Goal: Communication & Community: Ask a question

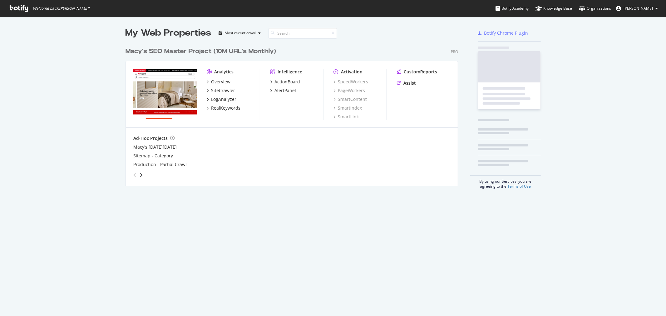
scroll to position [141, 332]
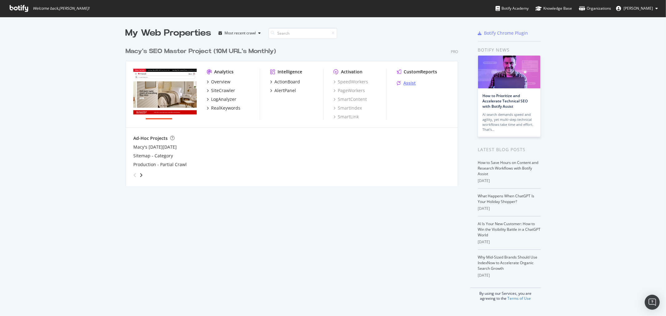
click at [407, 82] on div "Assist" at bounding box center [409, 83] width 12 height 6
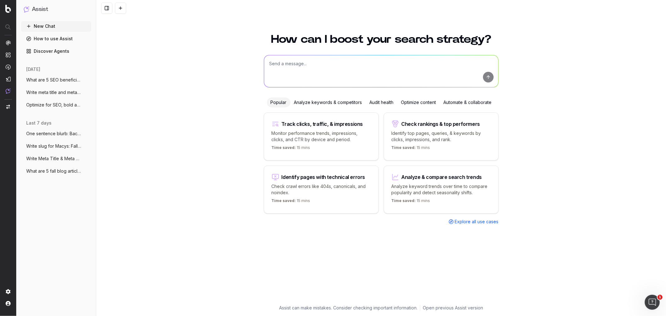
click at [283, 67] on textarea at bounding box center [381, 71] width 234 height 32
paste textarea "LOR Ipsumd Sita Conse Adip Elit Sedd: E Tempo in 8 Utlaboree Dolor Magn Aliqua …"
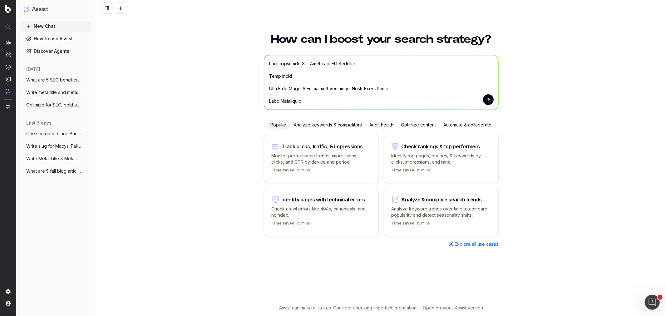
drag, startPoint x: 395, startPoint y: 90, endPoint x: 247, endPoint y: 89, distance: 148.2
click at [247, 89] on div "How can I boost your search strategy? Popular Analyze keywords & competitors Au…" at bounding box center [381, 171] width 570 height 290
click at [343, 64] on textarea at bounding box center [381, 82] width 234 height 54
paste textarea "Step Into Fall: A Guide to 5 Essential Brown Boot Styles"
type textarea "Lorem ipsumdo SIT Ametc adi ELI Seddoe: Temp Inci Utla: E Dolor ma 5 Aliquaeni …"
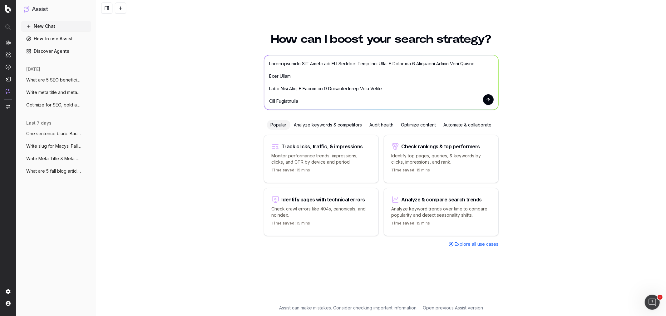
click at [483, 99] on button "submit" at bounding box center [488, 99] width 11 height 11
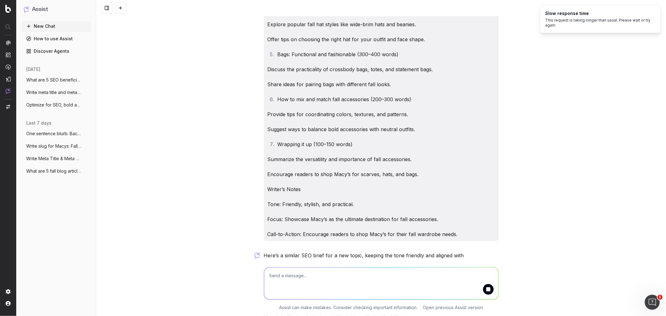
scroll to position [1736, 0]
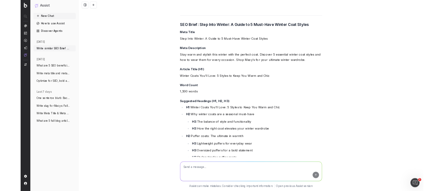
scroll to position [1171, 0]
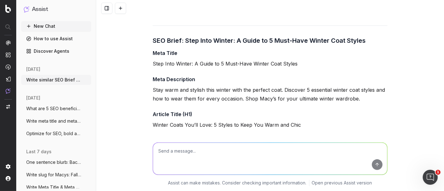
click at [156, 82] on h4 "Meta Description" at bounding box center [270, 79] width 235 height 7
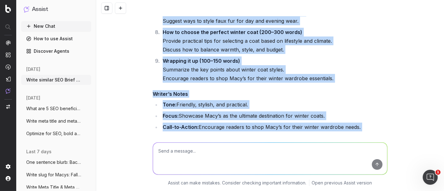
scroll to position [2147, 0]
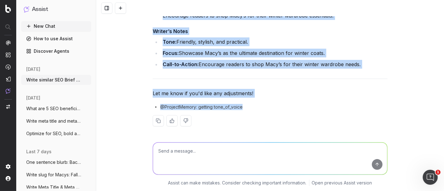
drag, startPoint x: 150, startPoint y: 79, endPoint x: 379, endPoint y: 65, distance: 229.2
copy div "Lore Ipsumdolors Amet cons adi elitsed doei tempor inci utl etdolor magn. Aliqu…"
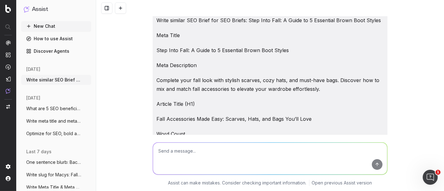
scroll to position [0, 0]
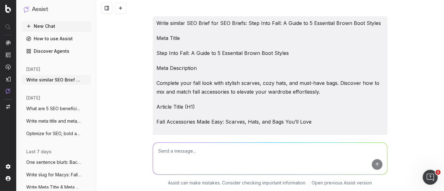
click at [192, 155] on textarea at bounding box center [270, 159] width 234 height 32
paste textarea "Step Into Fall: A Guide to 5 Essential Brown Boot Styles"
type textarea "Write SEO Content Brief for : Step Into Fall: A Guide to 5 Essential Brown Boot…"
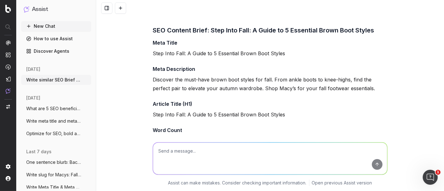
scroll to position [2318, 0]
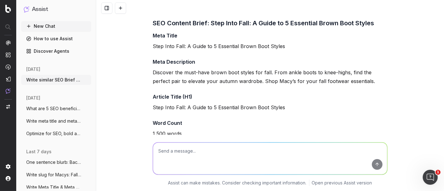
click at [153, 42] on p "Step Into Fall: A Guide to 5 Essential Brown Boot Styles" at bounding box center [270, 46] width 235 height 9
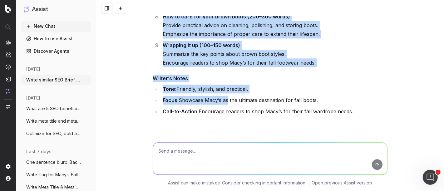
scroll to position [3255, 0]
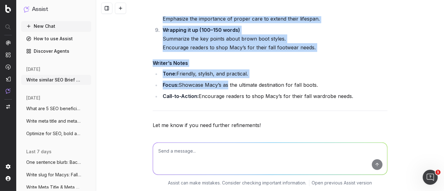
drag, startPoint x: 150, startPoint y: 35, endPoint x: 359, endPoint y: 97, distance: 217.5
copy div "Lore Ipsum Dolo Sita Cons: A Elits do 6 Eiusmodte Incid Utla Etdolo Magn Aliqua…"
click at [162, 153] on textarea at bounding box center [270, 159] width 234 height 32
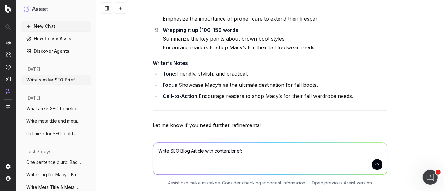
type textarea "Write SEO Blog Article with content brief:"
click at [248, 151] on textarea "Write SEO Blog Article with content brief:" at bounding box center [270, 159] width 234 height 32
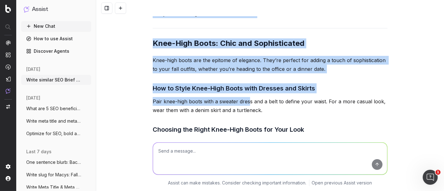
scroll to position [4001, 0]
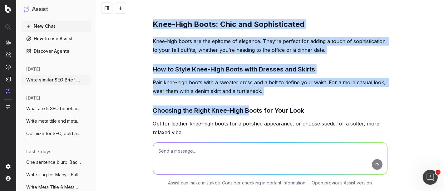
drag, startPoint x: 151, startPoint y: 66, endPoint x: 248, endPoint y: 94, distance: 101.1
click at [248, 94] on div "Here’s the SEO blog article based on the content brief for Step Into Fall: A Gu…" at bounding box center [270, 115] width 235 height 1360
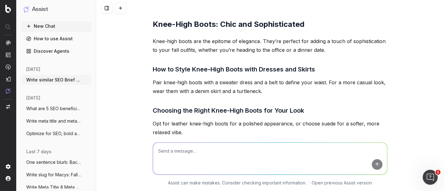
click at [184, 150] on textarea at bounding box center [270, 159] width 234 height 32
type textarea "Expand each section"
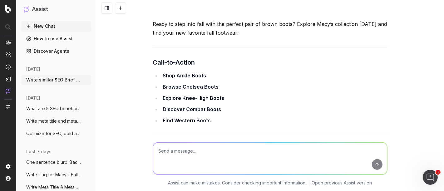
scroll to position [6162, 0]
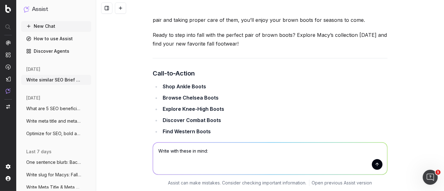
paste textarea "• All titles and section header are sentence case • Try to be mindful of repeti…"
type textarea "Write with these in mind: • All titles and section header are sentence case • T…"
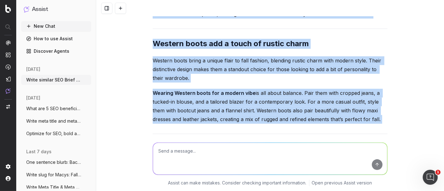
scroll to position [7095, 0]
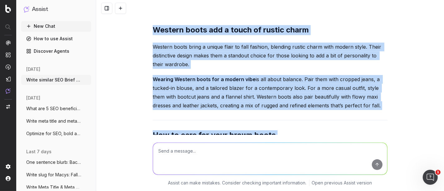
drag, startPoint x: 150, startPoint y: 109, endPoint x: 279, endPoint y: 123, distance: 129.0
click at [211, 147] on textarea at bounding box center [270, 159] width 234 height 32
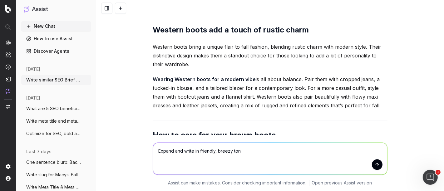
type textarea "Expand and write in friendly, breezy tone"
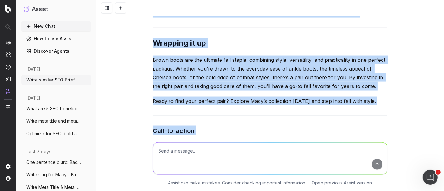
scroll to position [8792, 0]
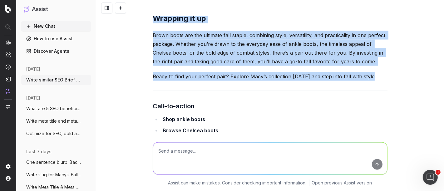
drag, startPoint x: 149, startPoint y: 63, endPoint x: 371, endPoint y: 52, distance: 222.8
copy div "Lore ipsu dolo: S ametc ad 6 elitseddo eiusm temp incidi Utla et dolorem aliq, …"
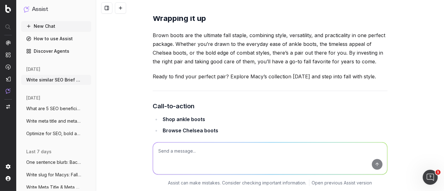
click at [185, 154] on textarea at bounding box center [270, 159] width 234 height 32
click at [177, 150] on textarea at bounding box center [270, 159] width 234 height 32
type textarea "R"
paste textarea "Wrapping it up"
type textarea "create better header options: Wrapping it up"
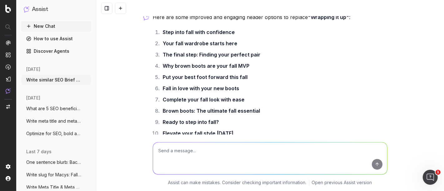
scroll to position [9002, 0]
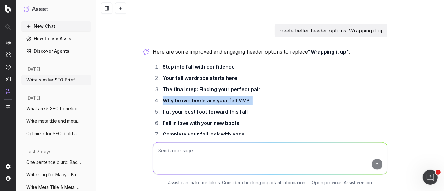
drag, startPoint x: 252, startPoint y: 75, endPoint x: 159, endPoint y: 77, distance: 92.4
click at [161, 96] on li "Why brown boots are your fall MVP" at bounding box center [274, 100] width 227 height 9
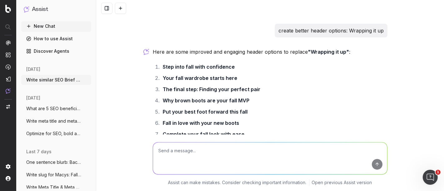
click at [236, 62] on li "Step into fall with confidence" at bounding box center [274, 66] width 227 height 9
drag, startPoint x: 209, startPoint y: 44, endPoint x: 160, endPoint y: 46, distance: 48.7
click at [160, 62] on ol "Step into fall with confidence Your fall wardrobe starts here The final step: F…" at bounding box center [270, 117] width 235 height 110
copy li "Step into fall with confidence"
click at [214, 147] on textarea at bounding box center [270, 159] width 234 height 32
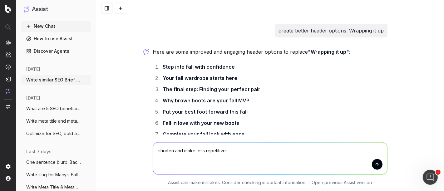
paste textarea "Lor ipsum dolor sit a cons adipisci elitse Doeiu’t incididun utlab etdol magna …"
type textarea "loremip dol sita cons adipiscing: Eli seddo eiusm tem i utla etdolore magnaa En…"
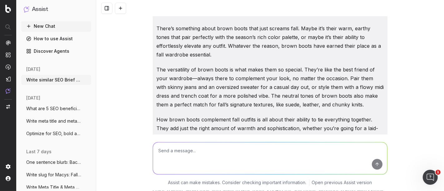
scroll to position [9322, 0]
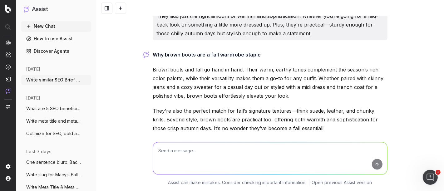
click at [181, 65] on p "Brown boots and fall go hand in hand. Their warm, earthy tones complement the s…" at bounding box center [270, 82] width 235 height 35
click at [198, 152] on textarea at bounding box center [270, 159] width 234 height 32
type textarea "M"
type textarea "write in friendlier tone"
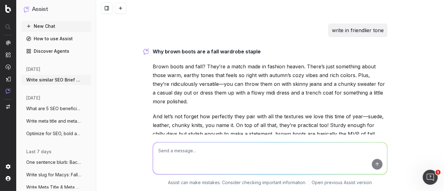
scroll to position [9464, 0]
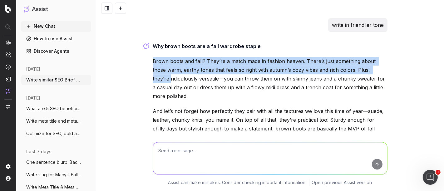
drag, startPoint x: 151, startPoint y: 32, endPoint x: 370, endPoint y: 48, distance: 219.3
click at [370, 57] on p "Brown boots and fall? They’re a match made in fashion heaven. There’s just some…" at bounding box center [270, 79] width 235 height 44
click at [179, 57] on p "Brown boots and fall? They’re a match made in fashion heaven. There’s just some…" at bounding box center [270, 79] width 235 height 44
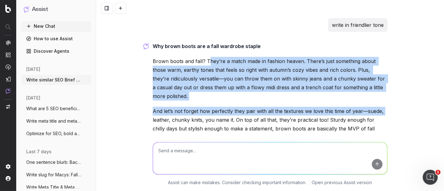
drag, startPoint x: 206, startPoint y: 34, endPoint x: 408, endPoint y: 88, distance: 208.9
click at [408, 88] on div "Write similar SEO Brief for SEO Briefs: Step Into Fall: A Guide to 5 Essential …" at bounding box center [270, 95] width 348 height 191
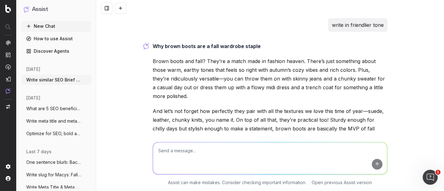
click at [372, 107] on p "And let’s not forget how perfectly they pair with all the textures we love this…" at bounding box center [270, 124] width 235 height 35
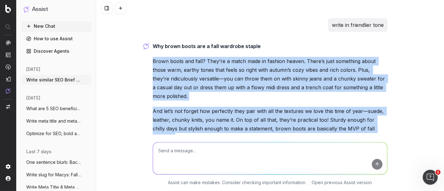
drag, startPoint x: 398, startPoint y: 103, endPoint x: 130, endPoint y: 34, distance: 276.7
click at [130, 34] on div "Write similar SEO Brief for SEO Briefs: Step Into Fall: A Guide to 5 Essential …" at bounding box center [270, 95] width 348 height 191
click at [180, 159] on textarea at bounding box center [270, 159] width 234 height 32
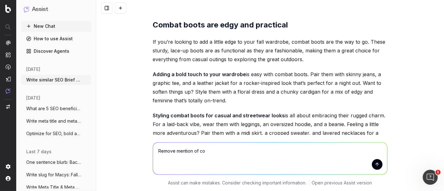
scroll to position [8389, 0]
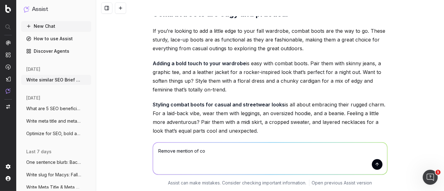
drag, startPoint x: 149, startPoint y: 81, endPoint x: 288, endPoint y: 112, distance: 142.5
copy strong
click at [198, 152] on textarea "Remove mention of co" at bounding box center [270, 159] width 234 height 32
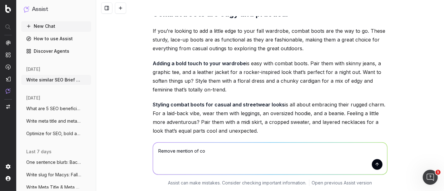
click at [198, 152] on textarea "Remove mention of co" at bounding box center [270, 159] width 234 height 32
paste textarea "Adding a bold touch to your fall wardrobe Adding a bold touch to your wardrobe …"
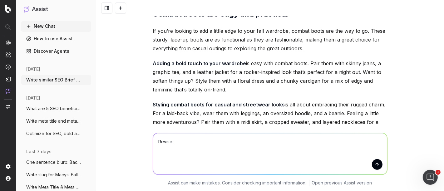
type textarea "Revise: Adding a bold touch to your fall wardrobe Adding a bold touch to your w…"
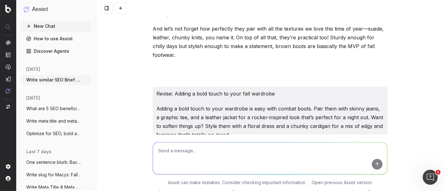
scroll to position [9606, 0]
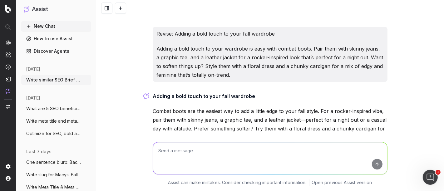
click at [183, 107] on p "Combat boots are the easiest way to add a little edge to your fall style. For a…" at bounding box center [270, 124] width 235 height 35
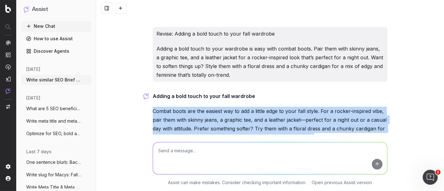
click at [183, 107] on p "Combat boots are the easiest way to add a little edge to your fall style. For a…" at bounding box center [270, 124] width 235 height 35
copy div "Combat boots are the easiest way to add a little edge to your fall style. For a…"
click at [185, 160] on textarea at bounding box center [270, 159] width 234 height 32
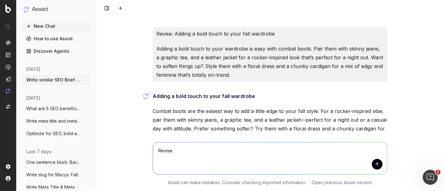
paste textarea "Styling combat boots for casual and streetwear looks is all about embracing the…"
type textarea "Revise: Styling combat boots for casual and streetwear looks is all about embra…"
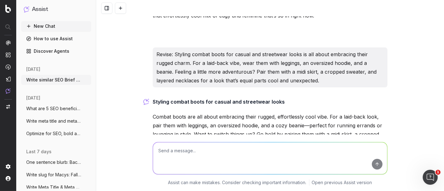
scroll to position [9734, 0]
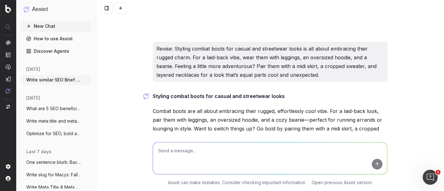
click at [216, 107] on p "Combat boots are all about embracing their rugged, effortlessly cool vibe. For …" at bounding box center [270, 124] width 235 height 35
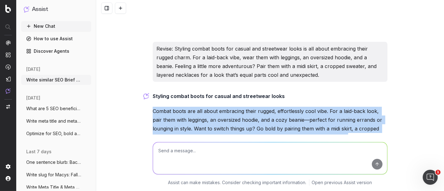
click at [216, 107] on p "Combat boots are all about embracing their rugged, effortlessly cool vibe. For …" at bounding box center [270, 124] width 235 height 35
copy div "Combat boots are all about embracing their rugged, effortlessly cool vibe. For …"
click at [193, 157] on textarea at bounding box center [270, 159] width 234 height 32
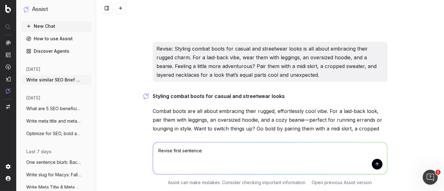
paste textarea "For casual looks, ankle boots are a no-brainer. Slip them on with your favorite…"
type textarea "Revise first sentence: For casual looks, ankle boots are a no-brainer. Slip the…"
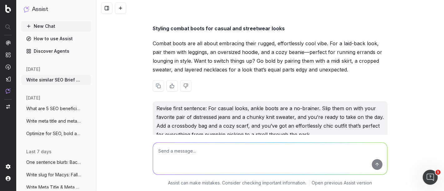
scroll to position [9846, 0]
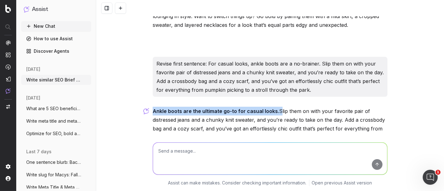
drag, startPoint x: 268, startPoint y: 77, endPoint x: 148, endPoint y: 78, distance: 120.5
copy p "Ankle boots are the ultimate go-to for casual looks."
click at [169, 150] on textarea at bounding box center [270, 159] width 234 height 32
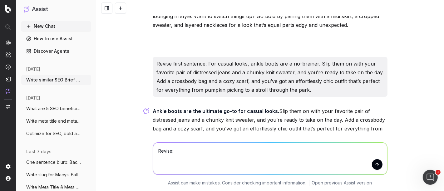
paste textarea "Choosing the right knee-high boots is all about finding the style that works be…"
type textarea "Revise: Choosing the right knee-high boots is all about finding the style that …"
click at [208, 107] on p "Ankle boots are the ultimate go-to for casual looks. Slip them on with your fav…" at bounding box center [270, 124] width 235 height 35
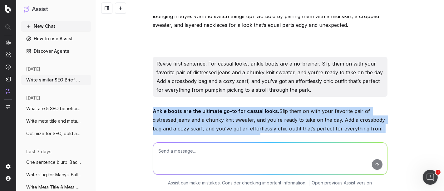
click at [208, 107] on p "Ankle boots are the ultimate go-to for casual looks. Slip them on with your fav…" at bounding box center [270, 124] width 235 height 35
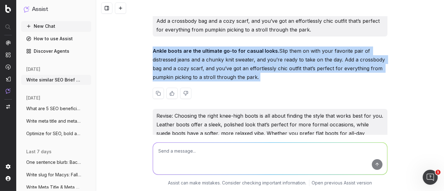
scroll to position [9967, 0]
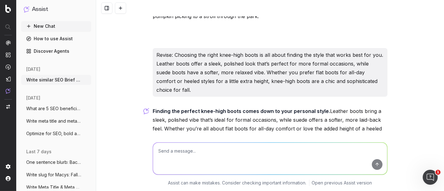
click at [230, 107] on p "Finding the perfect knee-high boots comes down to your personal style. Leather …" at bounding box center [270, 124] width 235 height 35
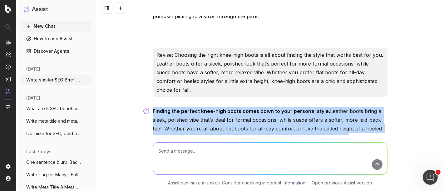
click at [230, 107] on p "Finding the perfect knee-high boots comes down to your personal style. Leather …" at bounding box center [270, 124] width 235 height 35
copy div "Finding the perfect knee-high boots comes down to your personal style. Leather …"
click at [190, 157] on textarea at bounding box center [270, 159] width 234 height 32
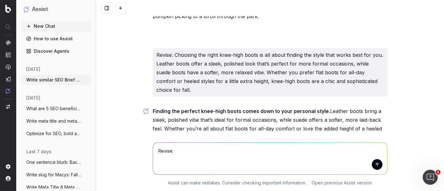
paste textarea "Wearing Western boots for a modern vibe is all about balance. Pair them with cr…"
type textarea "Revise: Wearing Western boots for a modern vibe is all about balance. Pair them…"
click at [223, 107] on p "Finding the perfect knee-high boots comes down to your personal style. Leather …" at bounding box center [270, 124] width 235 height 35
click at [221, 107] on p "Finding the perfect knee-high boots comes down to your personal style. Leather …" at bounding box center [270, 124] width 235 height 35
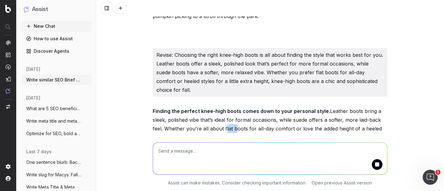
click at [221, 107] on p "Finding the perfect knee-high boots comes down to your personal style. Leather …" at bounding box center [270, 124] width 235 height 35
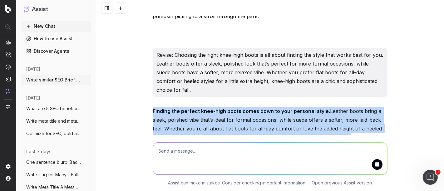
click at [221, 107] on p "Finding the perfect knee-high boots comes down to your personal style. Leather …" at bounding box center [270, 124] width 235 height 35
click at [180, 107] on p "Finding the perfect knee-high boots comes down to your personal style. Leather …" at bounding box center [270, 124] width 235 height 35
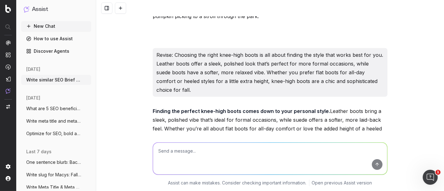
click at [187, 107] on p "Finding the perfect knee-high boots comes down to your personal style. Leather …" at bounding box center [270, 124] width 235 height 35
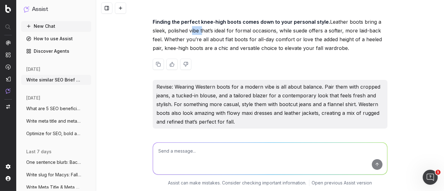
scroll to position [10097, 0]
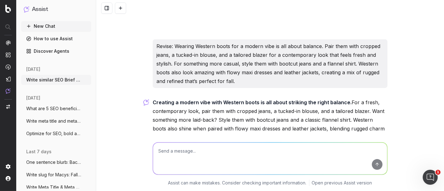
click at [195, 98] on p "Creating a modern vibe with Western boots is all about striking the right balan…" at bounding box center [270, 120] width 235 height 44
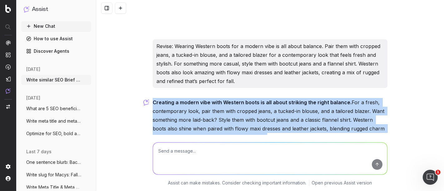
click at [195, 98] on p "Creating a modern vibe with Western boots is all about striking the right balan…" at bounding box center [270, 120] width 235 height 44
copy div "Creating a modern vibe with Western boots is all about striking the right balan…"
click at [188, 162] on textarea at bounding box center [270, 159] width 234 height 32
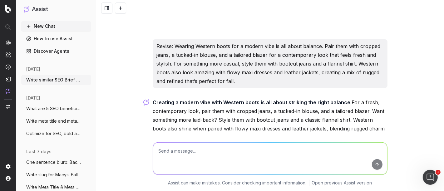
click at [208, 151] on textarea at bounding box center [270, 159] width 234 height 32
paste textarea "How to wear Western boots for a modern vibe Wearing Western boots for a modern …"
type textarea "Revise: How to wear Western boots for a modern vibe Wearing Western boots for a…"
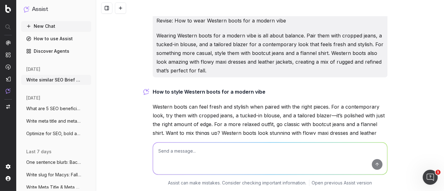
scroll to position [10257, 0]
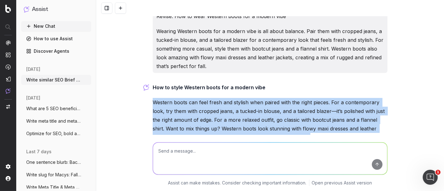
drag, startPoint x: 310, startPoint y: 104, endPoint x: 145, endPoint y: 68, distance: 168.4
click at [145, 68] on div "Write similar SEO Brief for SEO Briefs: Step Into Fall: A Guide to 5 Essential …" at bounding box center [270, 95] width 348 height 191
click at [184, 155] on textarea at bounding box center [270, 159] width 234 height 32
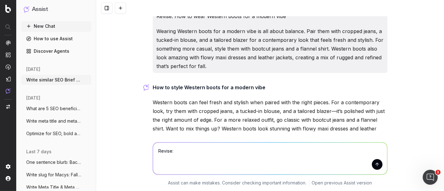
paste textarea "Cleaning and maintaining leather boots starts with removing dirt and stains usi…"
type textarea "Revise: Cleaning and maintaining leather boots starts with removing dirt and st…"
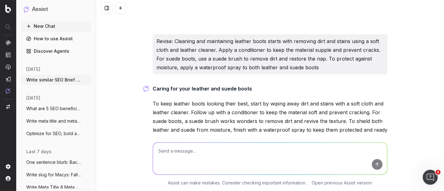
scroll to position [10393, 0]
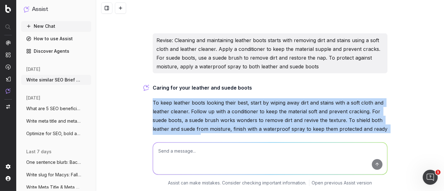
drag, startPoint x: 189, startPoint y: 94, endPoint x: 150, endPoint y: 66, distance: 47.8
click at [153, 98] on p "To keep leather boots looking their best, start by wiping away dirt and stains …" at bounding box center [270, 120] width 235 height 44
click at [181, 163] on textarea at bounding box center [270, 159] width 234 height 32
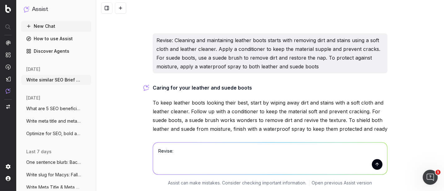
paste textarea "Storing your boots properly is just as important as cleaning them. Keep them in…"
type textarea "Revise: Storing your boots properly is just as important as cleaning them. Keep…"
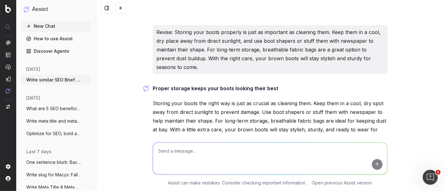
scroll to position [10537, 0]
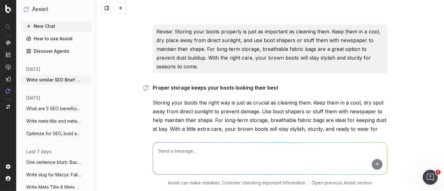
click at [195, 98] on p "Storing your boots the right way is just as crucial as cleaning them. Keep them…" at bounding box center [270, 120] width 235 height 44
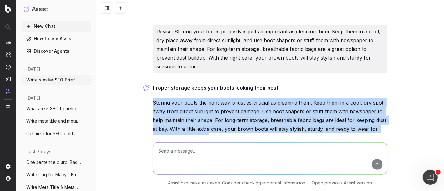
click at [195, 98] on p "Storing your boots the right way is just as crucial as cleaning them. Keep them…" at bounding box center [270, 120] width 235 height 44
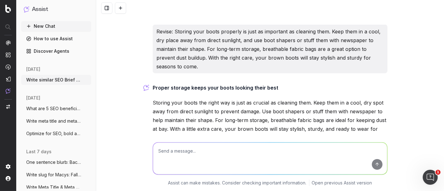
click at [170, 159] on textarea at bounding box center [270, 159] width 234 height 32
paste textarea "[URL][DOMAIN_NAME]"
click at [189, 150] on textarea "Write Pro tip for [URL][DOMAIN_NAME]" at bounding box center [270, 159] width 234 height 32
type textarea "Write Pro tip for Western trends: [URL][DOMAIN_NAME]"
